Goal: Understand process/instructions: Learn how to perform a task or action

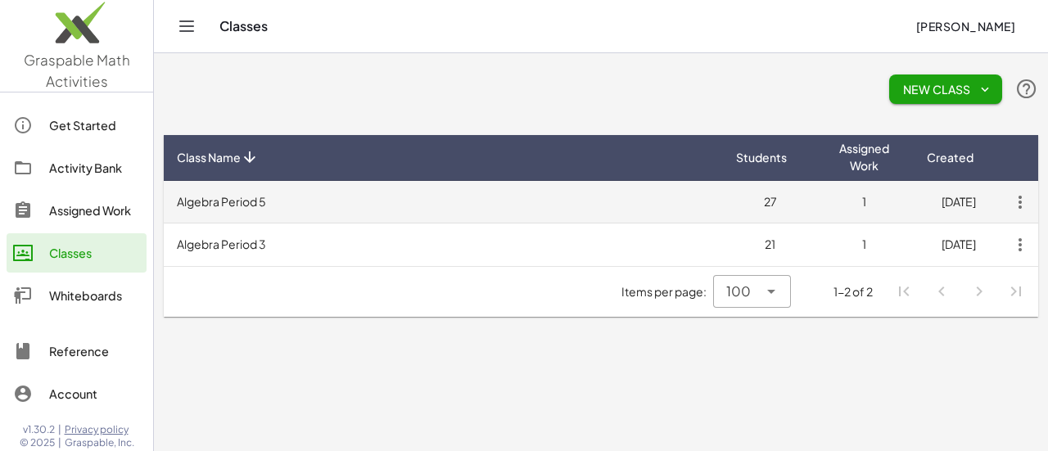
click at [385, 212] on td "Algebra Period 5" at bounding box center [443, 202] width 559 height 43
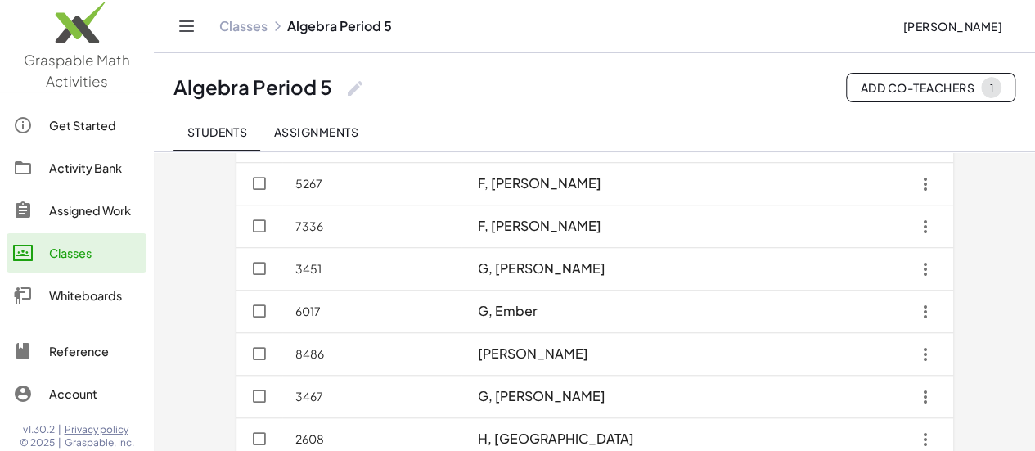
scroll to position [460, 0]
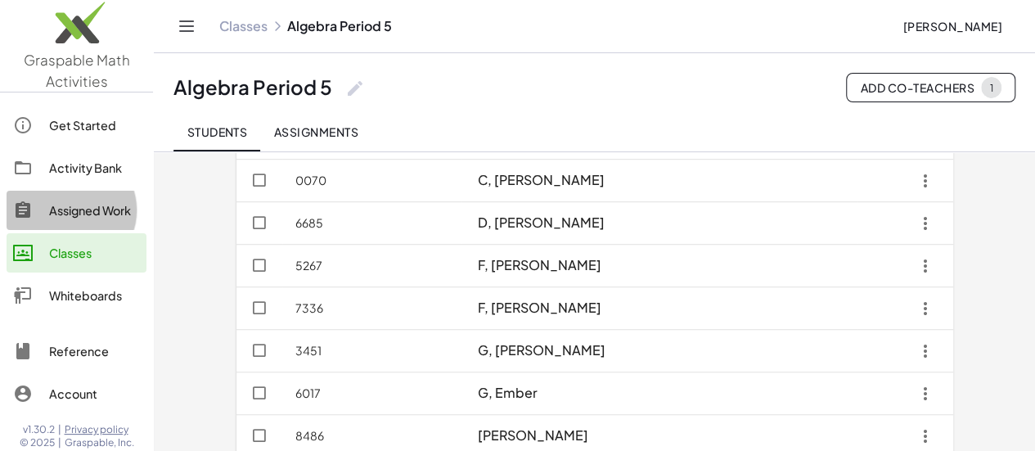
click at [95, 209] on div "Assigned Work" at bounding box center [94, 211] width 91 height 20
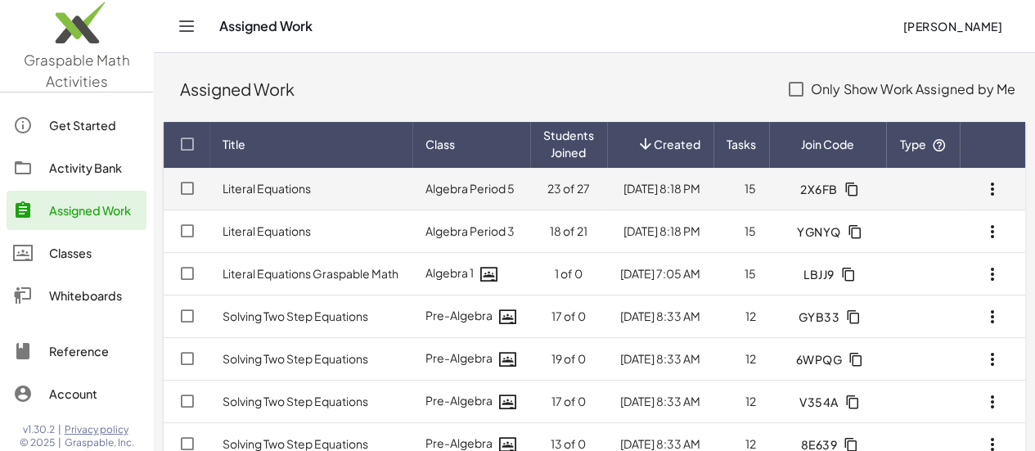
click at [611, 183] on td "8/24/25, 8:18 PM" at bounding box center [660, 189] width 107 height 43
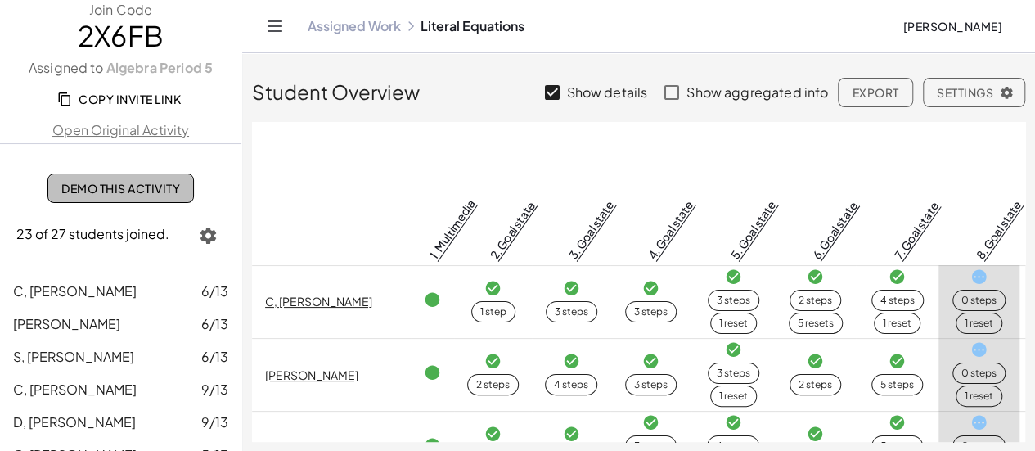
click at [173, 183] on span "Demo This Activity" at bounding box center [120, 188] width 119 height 15
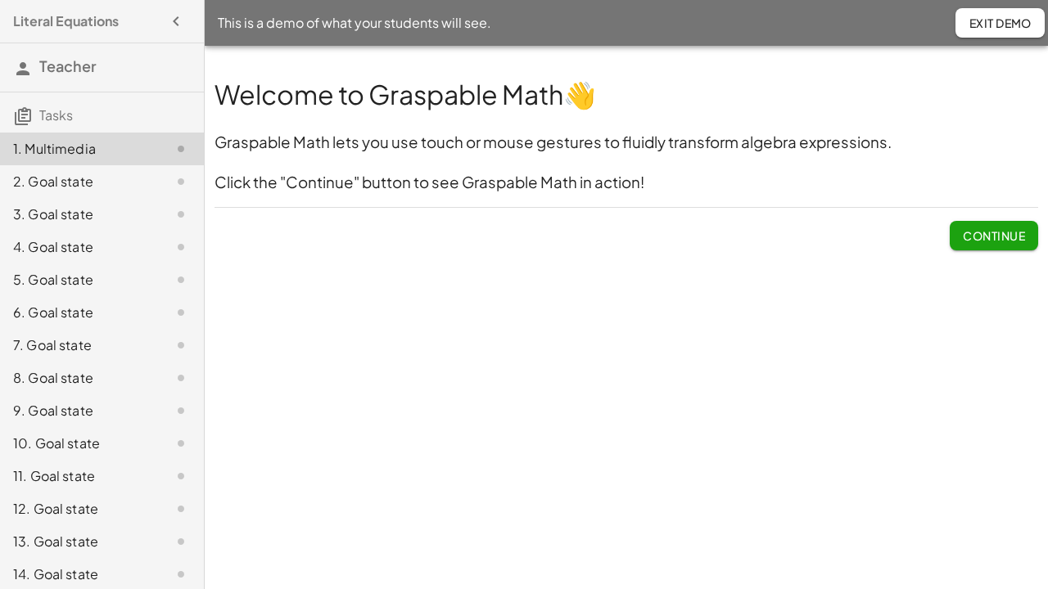
click at [34, 309] on div "6. Goal state" at bounding box center [79, 313] width 132 height 20
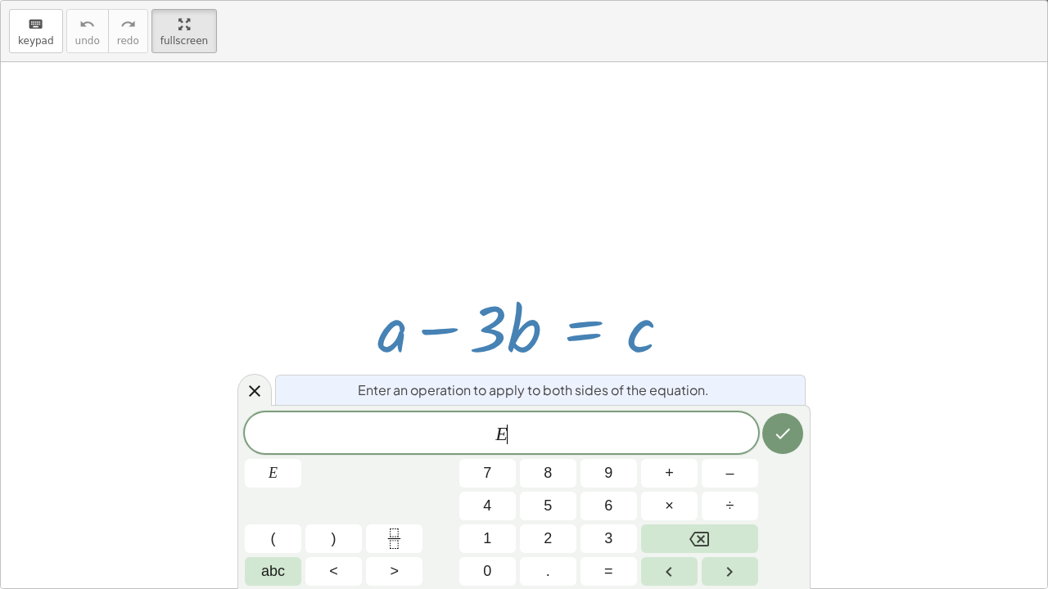
click at [670, 450] on span "+" at bounding box center [669, 473] width 9 height 22
click at [620, 450] on button "3" at bounding box center [608, 539] width 56 height 29
click at [280, 450] on span "abc" at bounding box center [273, 572] width 24 height 22
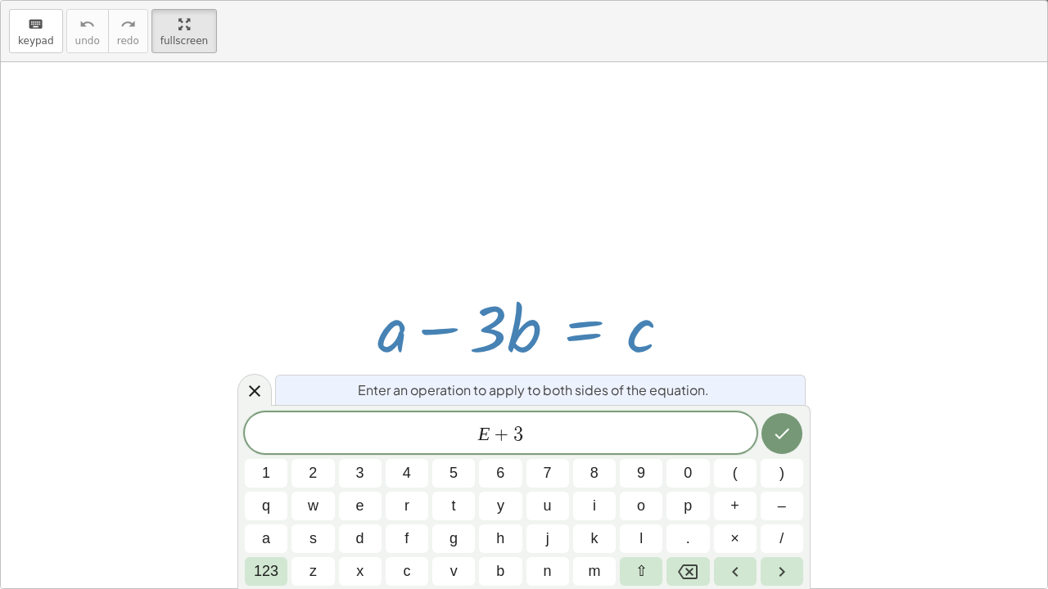
click at [505, 450] on button "b" at bounding box center [500, 571] width 43 height 29
click at [791, 435] on button "Done" at bounding box center [781, 433] width 41 height 41
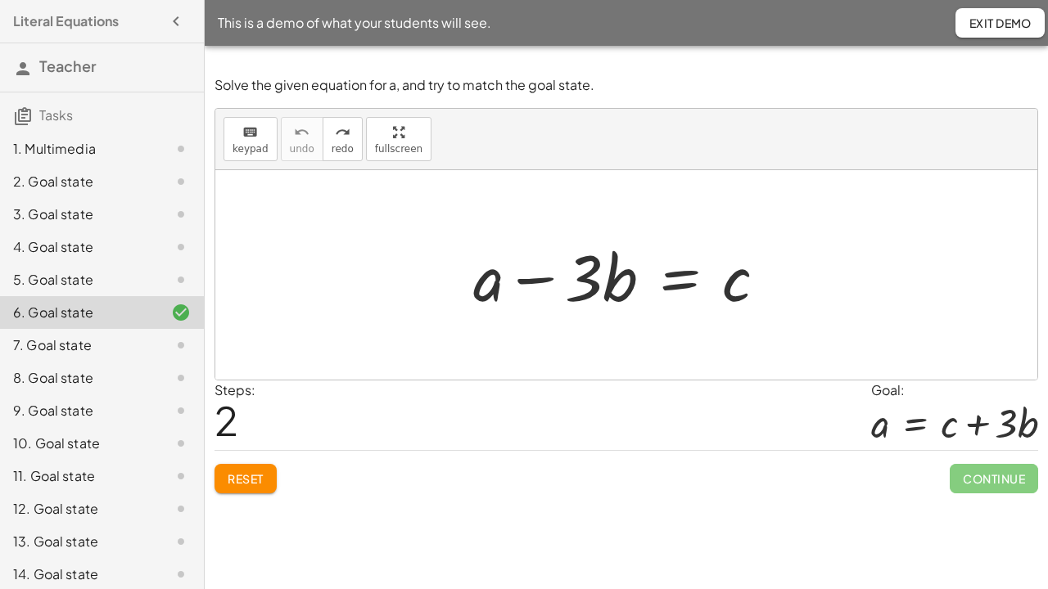
click at [81, 412] on div "9. Goal state" at bounding box center [79, 411] width 132 height 20
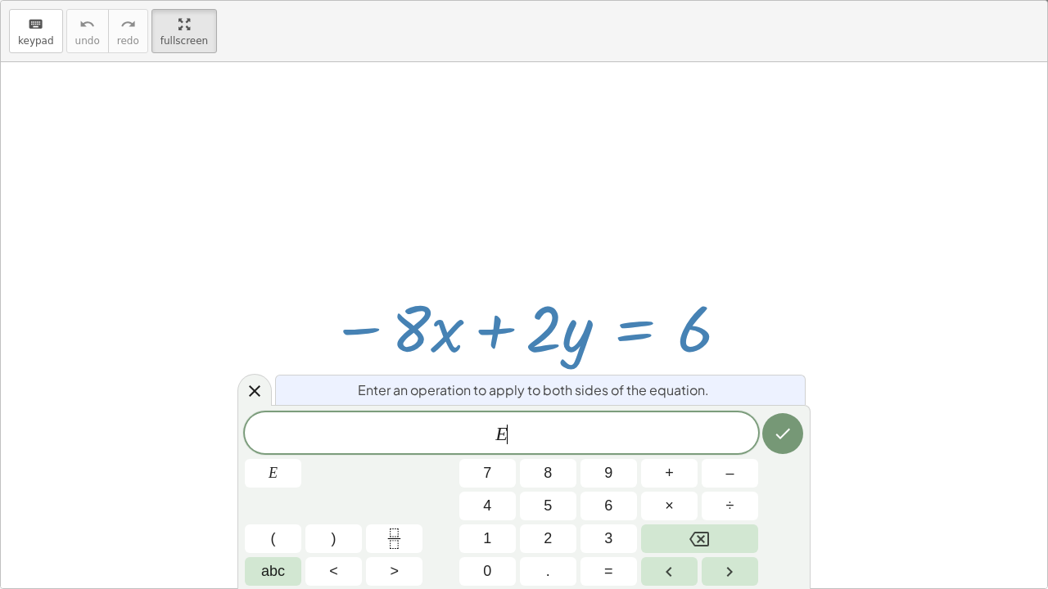
click at [671, 450] on span "+" at bounding box center [669, 473] width 9 height 22
click at [552, 450] on span "8" at bounding box center [547, 473] width 8 height 22
click at [277, 450] on span "abc" at bounding box center [273, 572] width 24 height 22
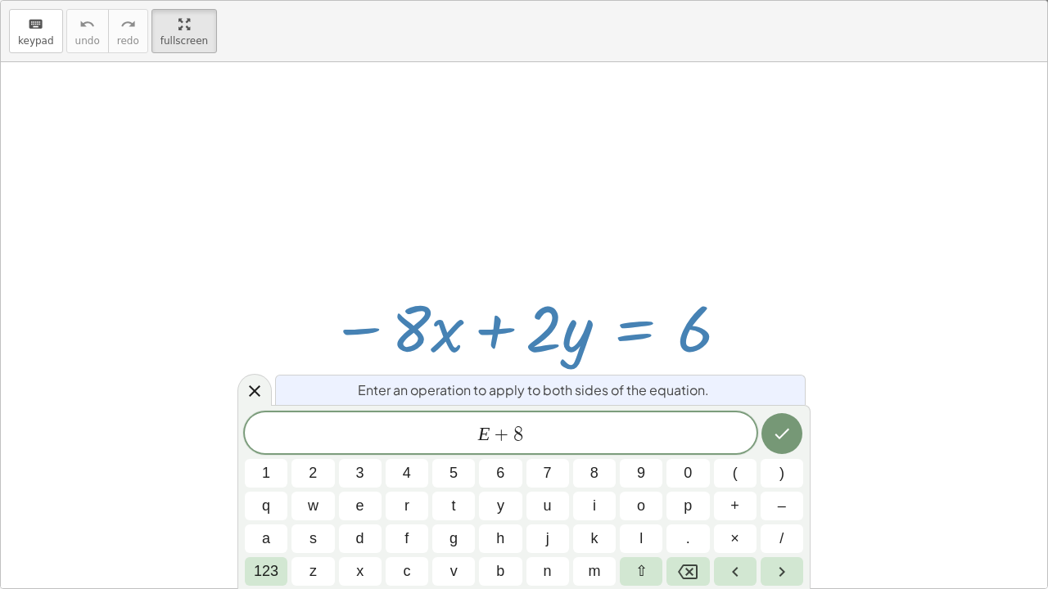
click at [359, 450] on span "x" at bounding box center [359, 572] width 7 height 22
click at [780, 436] on icon "Done" at bounding box center [781, 434] width 15 height 11
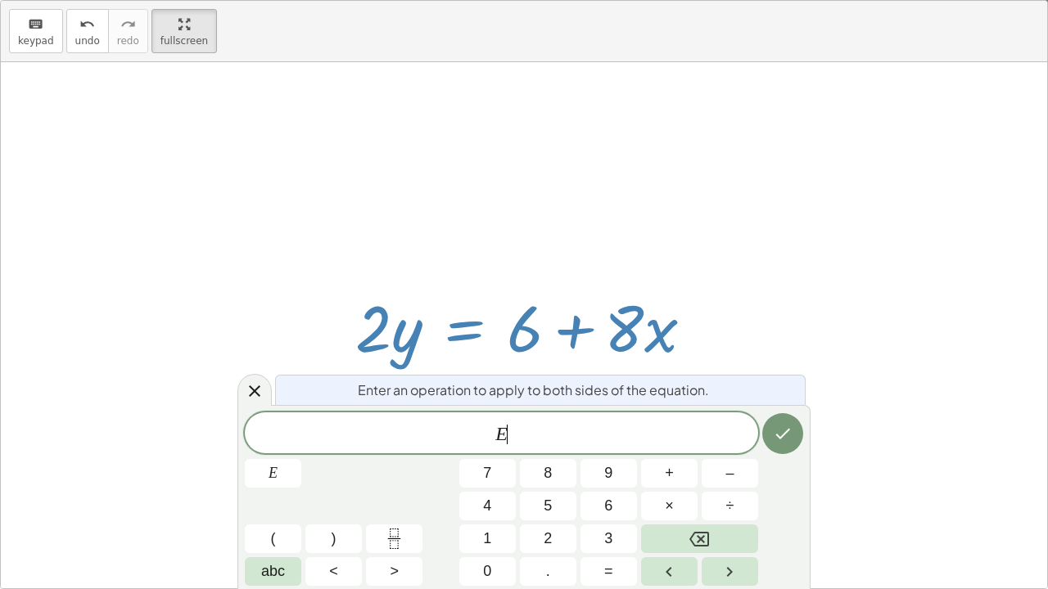
click at [735, 450] on button "÷" at bounding box center [729, 506] width 56 height 29
click at [551, 450] on span "2" at bounding box center [547, 539] width 8 height 22
click at [780, 430] on icon "Done" at bounding box center [783, 434] width 20 height 20
click at [256, 450] on button "abc" at bounding box center [273, 571] width 56 height 29
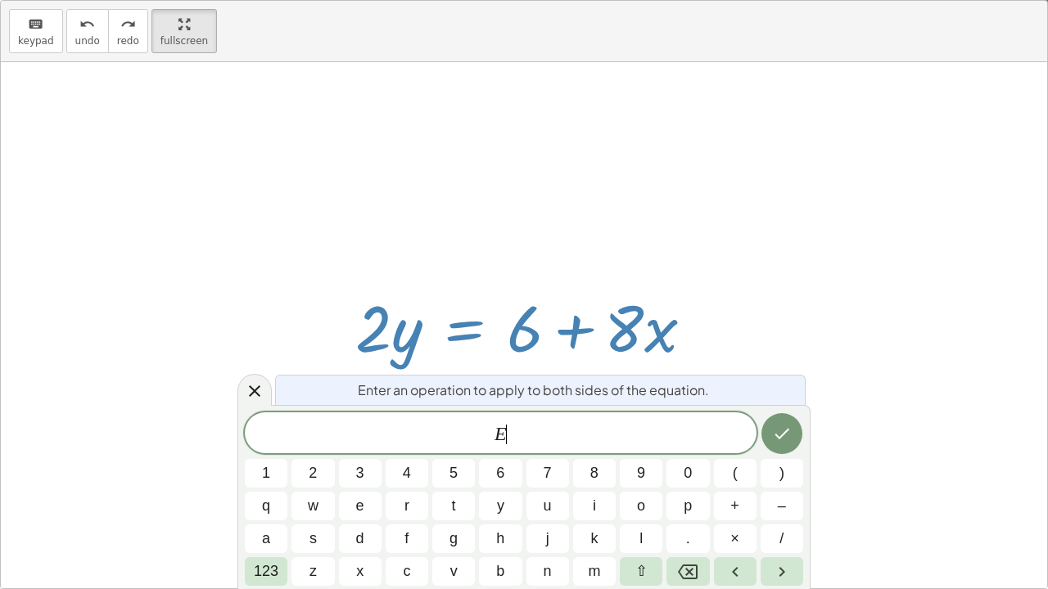
click at [778, 450] on button "/" at bounding box center [781, 539] width 43 height 29
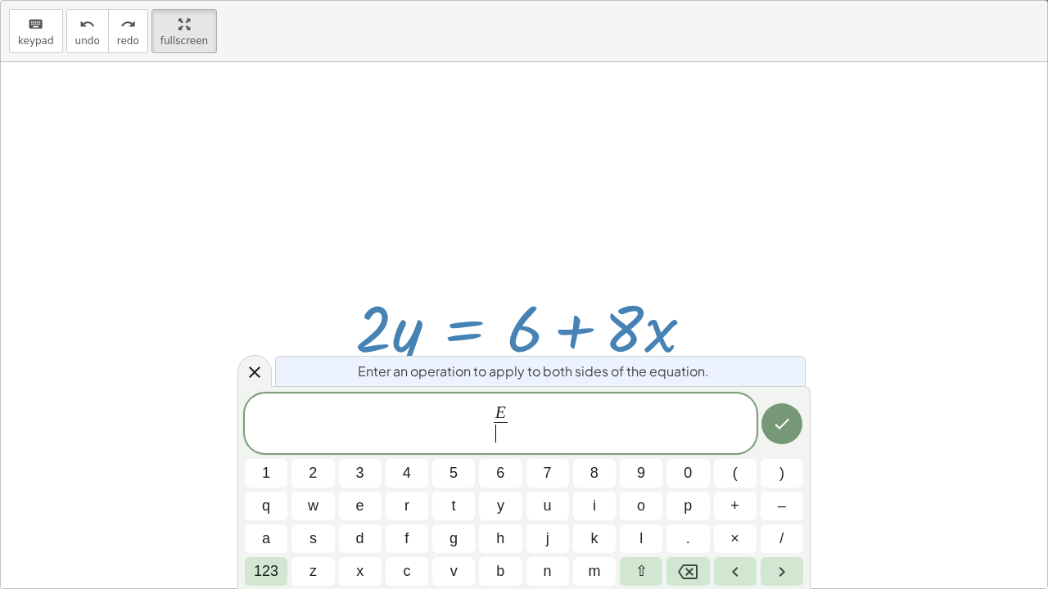
click at [315, 450] on span "2" at bounding box center [313, 473] width 8 height 22
click at [782, 422] on icon "Done" at bounding box center [782, 424] width 20 height 20
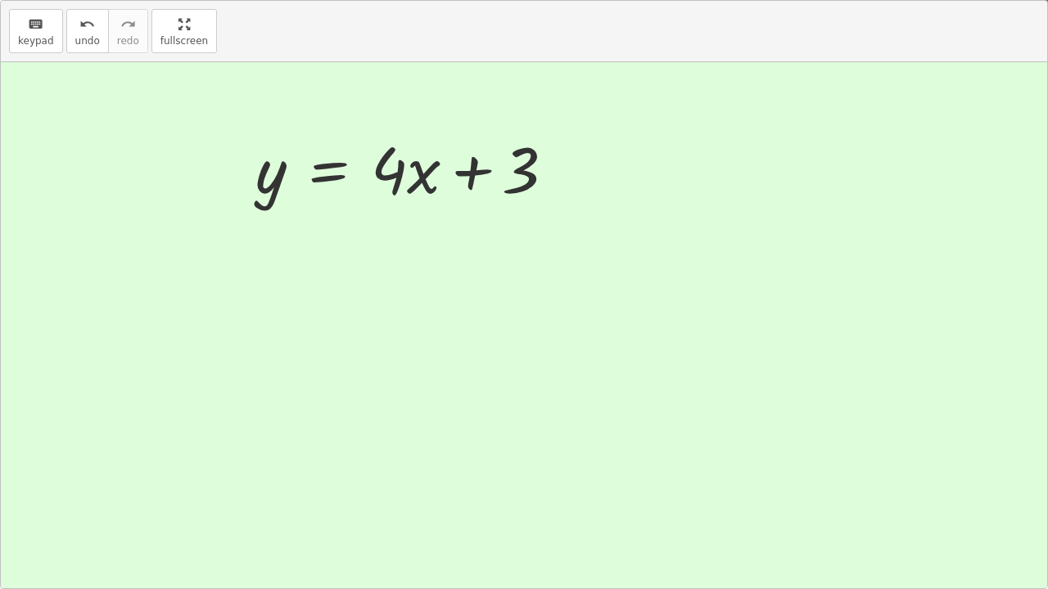
scroll to position [41, 0]
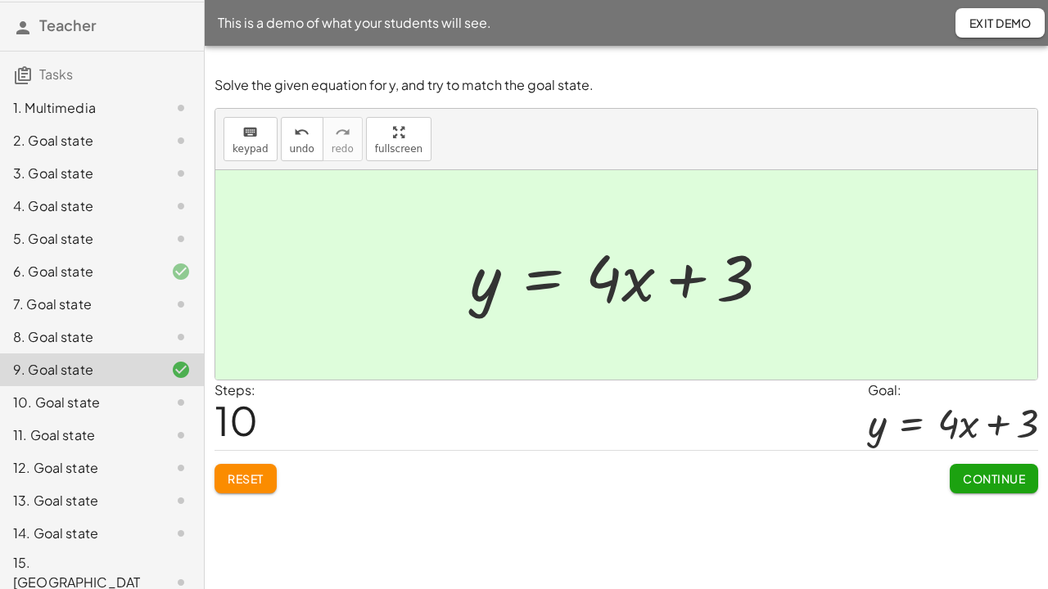
click at [83, 386] on div "8. Goal state" at bounding box center [102, 402] width 204 height 33
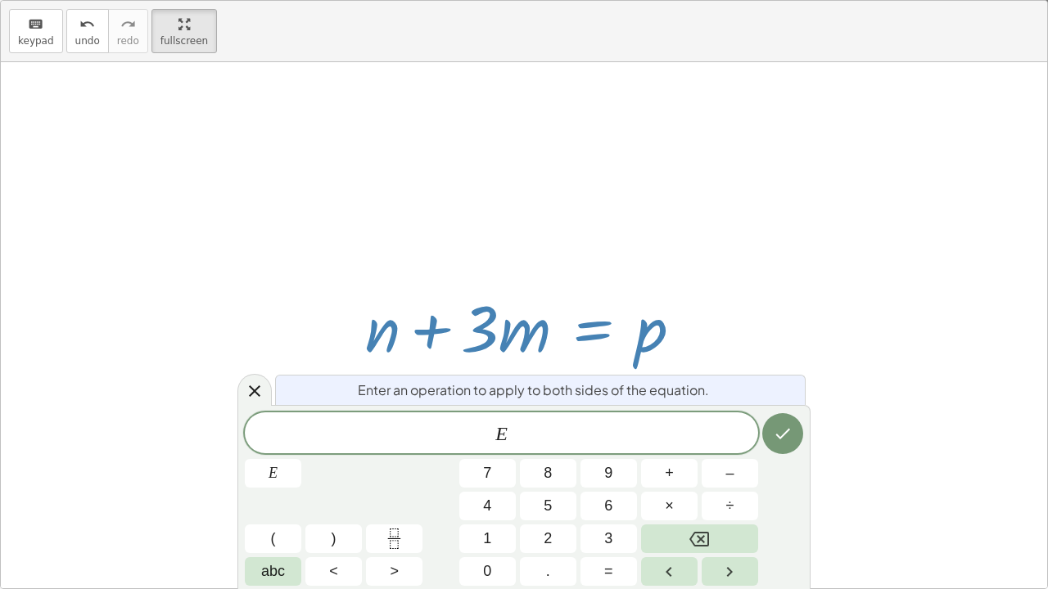
click at [725, 450] on button "–" at bounding box center [729, 473] width 56 height 29
click at [280, 450] on span "abc" at bounding box center [273, 572] width 24 height 22
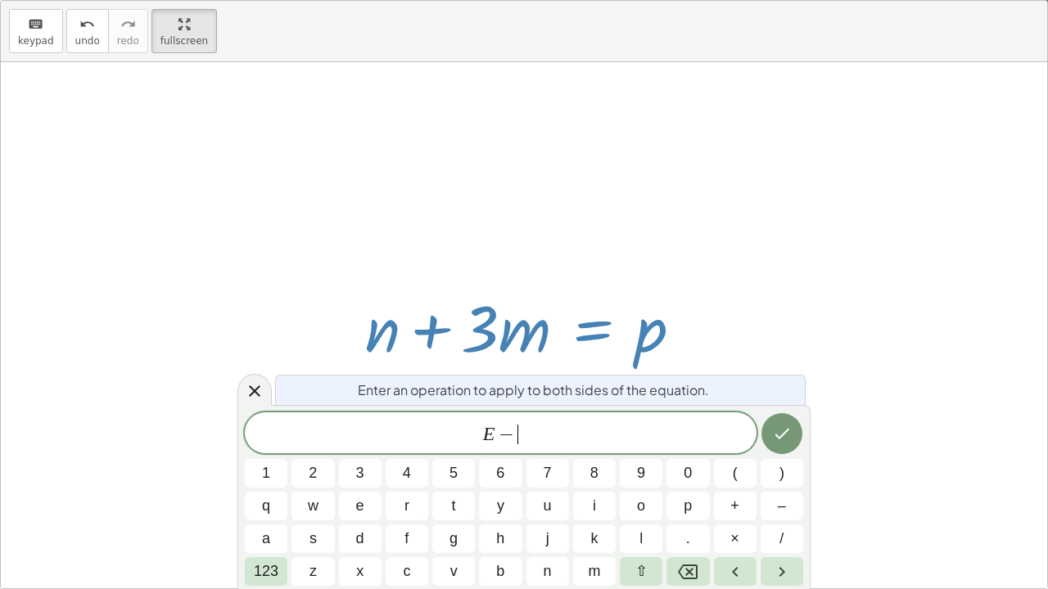
click at [547, 450] on span "n" at bounding box center [547, 572] width 8 height 22
click at [786, 435] on icon "Done" at bounding box center [782, 434] width 20 height 20
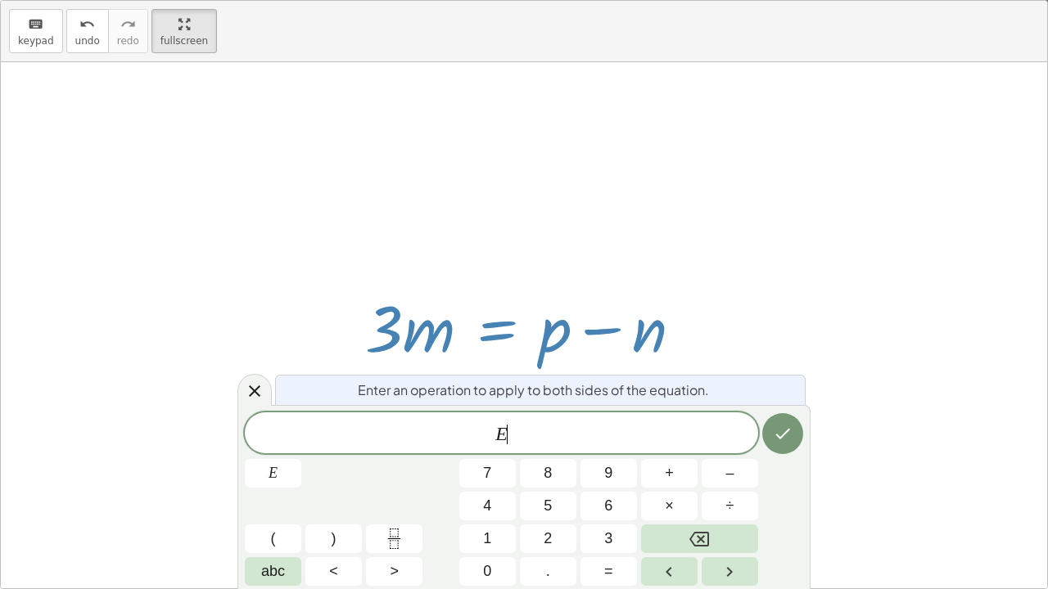
click at [273, 450] on span "abc" at bounding box center [273, 572] width 24 height 22
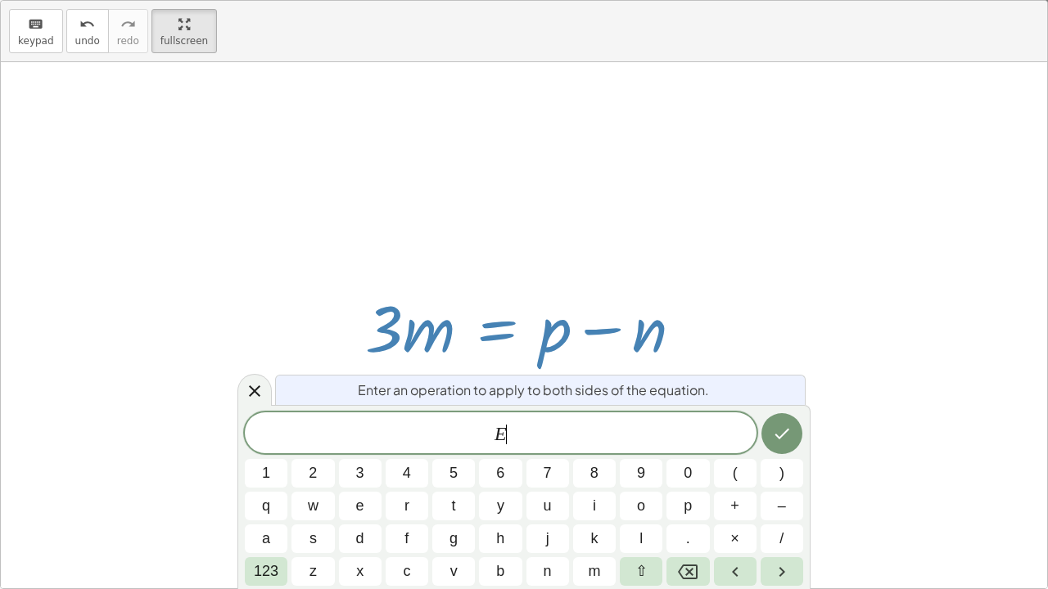
click at [791, 450] on button "/" at bounding box center [781, 539] width 43 height 29
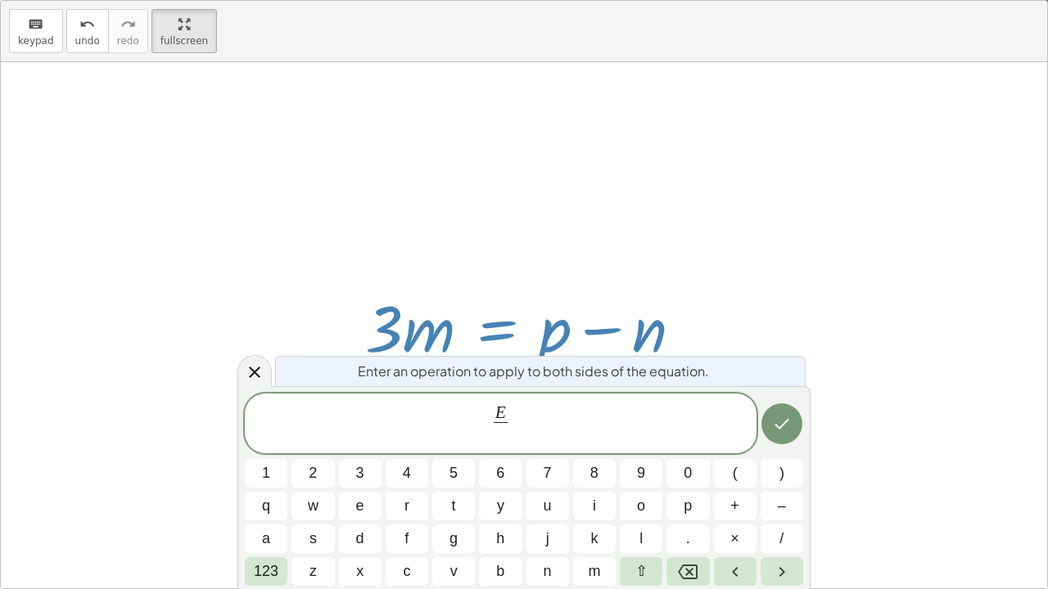
click at [361, 450] on span "3" at bounding box center [360, 473] width 8 height 22
click at [777, 424] on icon "Done" at bounding box center [782, 424] width 20 height 20
